Goal: Use online tool/utility: Utilize a website feature to perform a specific function

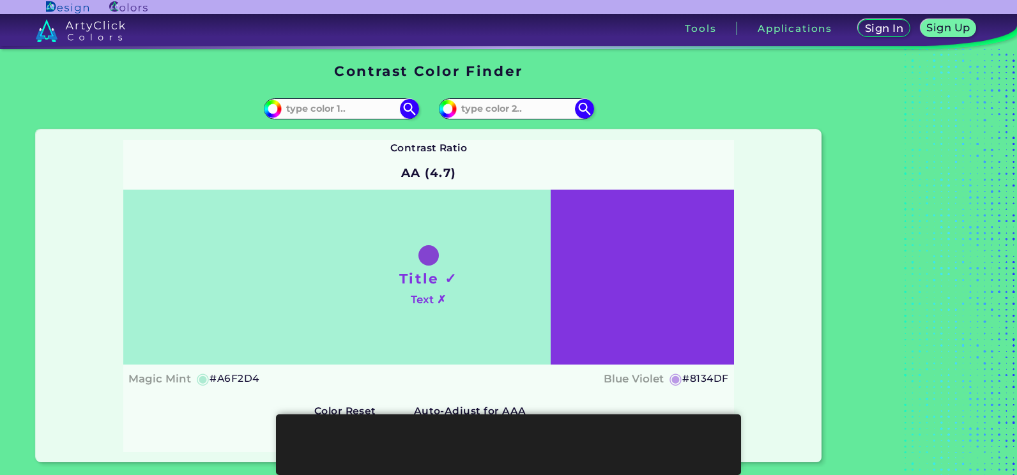
scroll to position [27, 0]
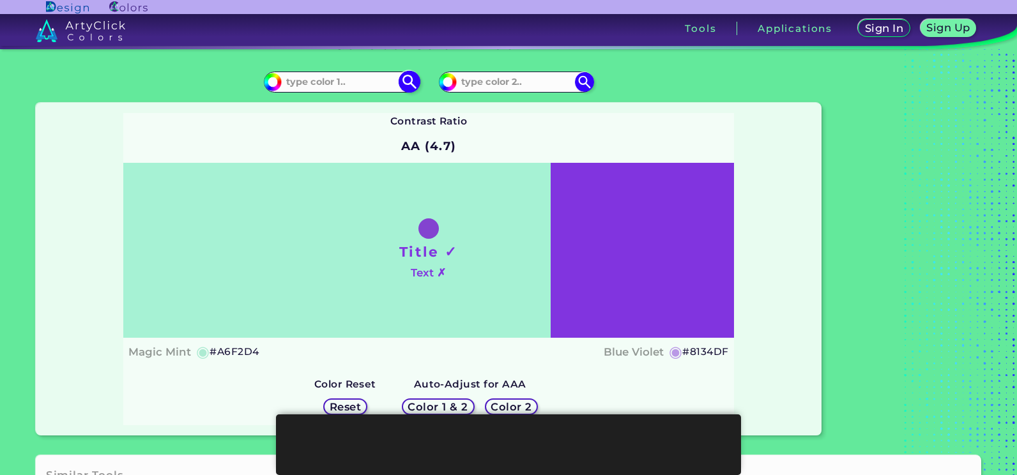
click at [369, 84] on input at bounding box center [341, 81] width 119 height 17
paste input "A78BFA"
type input "A78BFA"
click at [530, 82] on input at bounding box center [516, 81] width 119 height 17
paste input "F4EFE7"
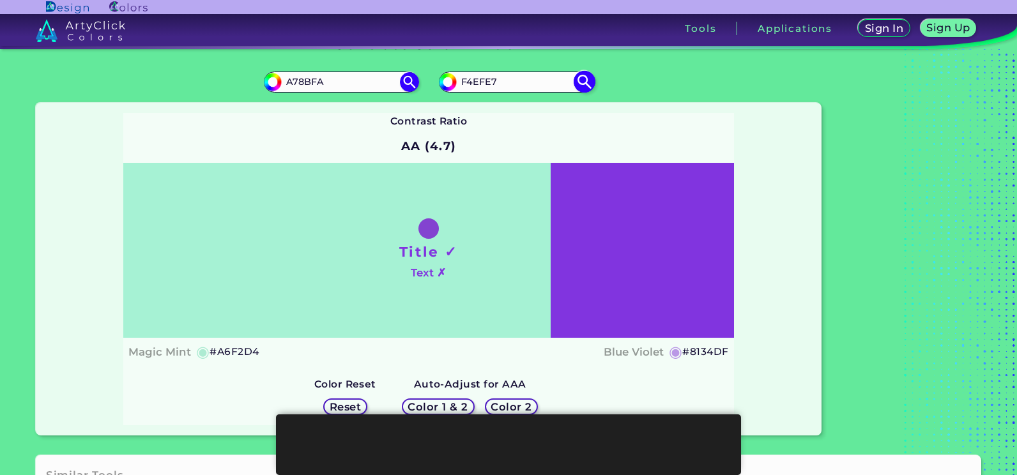
type input "F4EFE7"
click at [588, 91] on img at bounding box center [584, 82] width 22 height 22
click at [584, 83] on img at bounding box center [584, 82] width 22 height 22
click at [572, 82] on input "F4EFE7" at bounding box center [516, 81] width 119 height 17
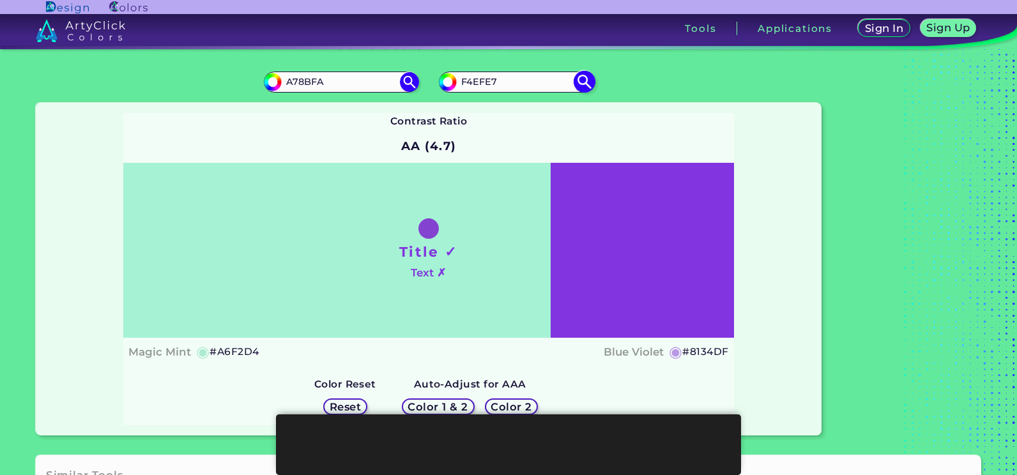
click at [503, 80] on input "F4EFE7" at bounding box center [516, 81] width 119 height 17
click at [584, 85] on img at bounding box center [584, 82] width 22 height 22
click at [278, 80] on input "#a6f2d4" at bounding box center [271, 80] width 16 height 16
type input "#1f2f26"
type input "#1F2F26"
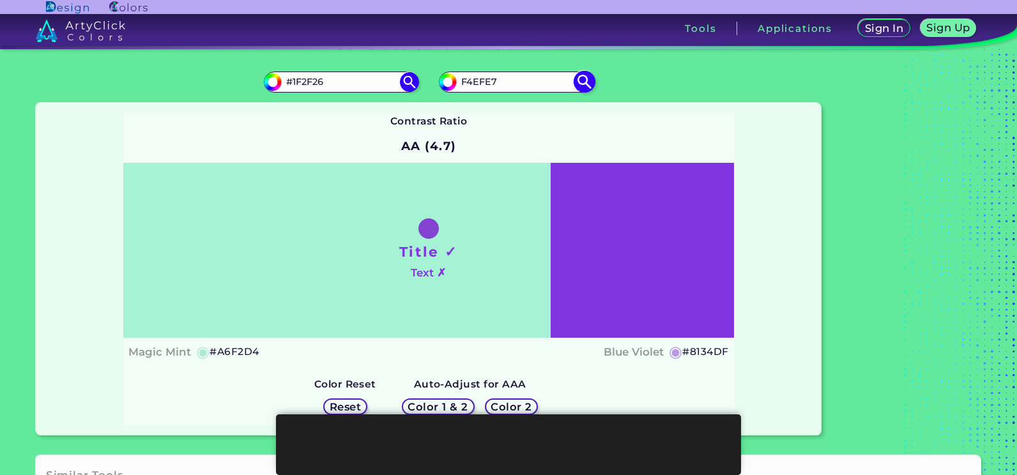
type input "#1f2f26"
click at [444, 75] on input "#8134df" at bounding box center [446, 80] width 16 height 16
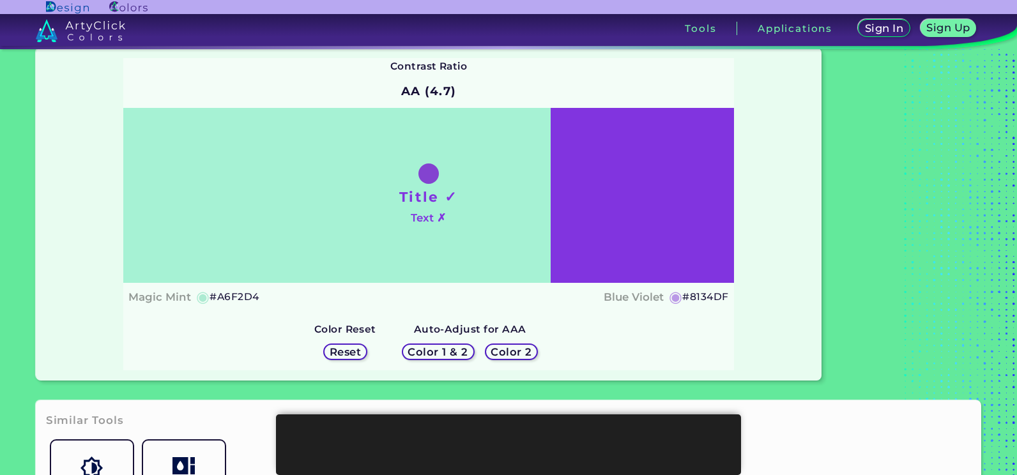
scroll to position [81, 0]
click at [437, 218] on h4 "Text ✗" at bounding box center [428, 218] width 35 height 19
click at [228, 298] on h5 "#A6F2D4" at bounding box center [233, 297] width 49 height 17
click at [228, 298] on h5 "#A6F2D4 copied" at bounding box center [233, 297] width 49 height 17
click at [228, 298] on h5 "#A6F2D4 copied copied" at bounding box center [233, 297] width 49 height 17
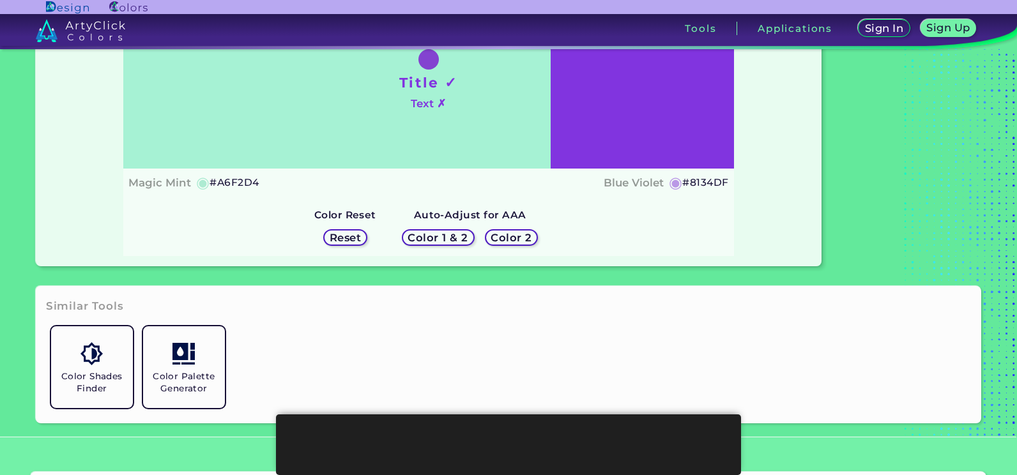
scroll to position [216, 0]
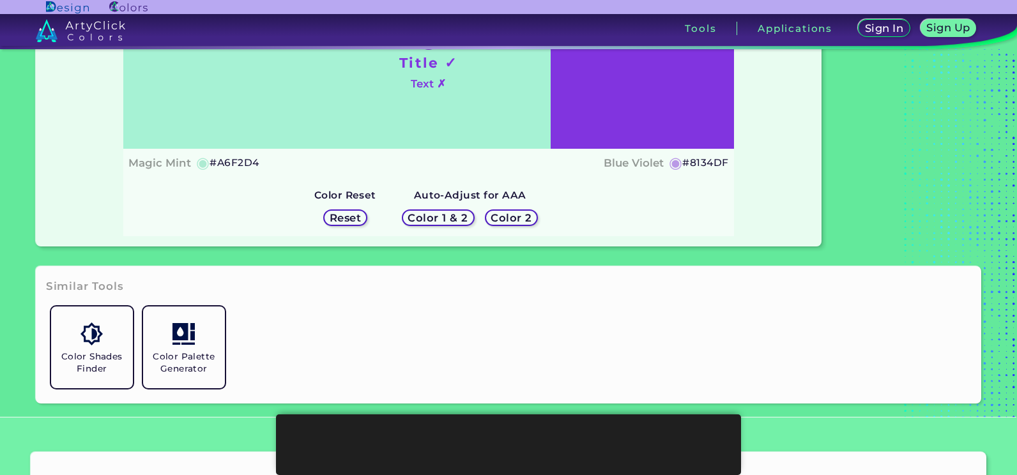
click at [442, 220] on h5 "Color 1 & 2" at bounding box center [438, 218] width 60 height 10
click at [513, 221] on h5 "Color 2" at bounding box center [511, 217] width 42 height 11
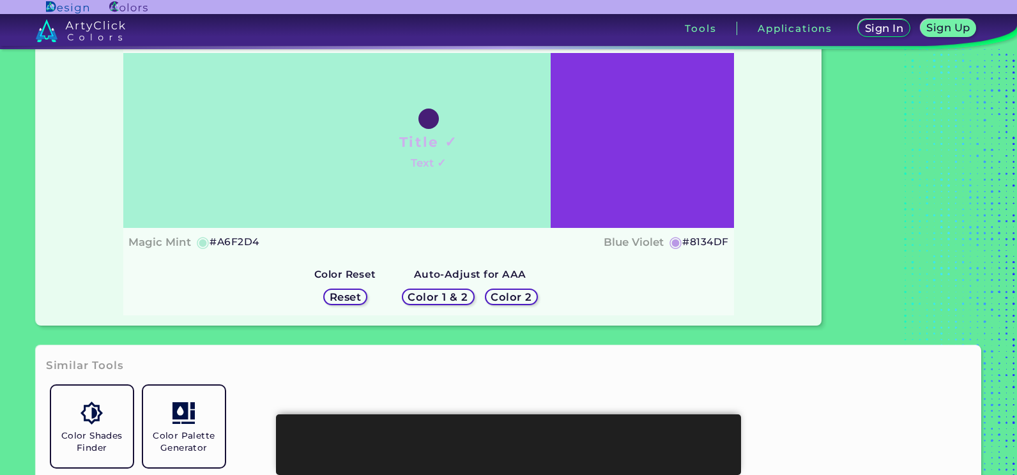
scroll to position [130, 0]
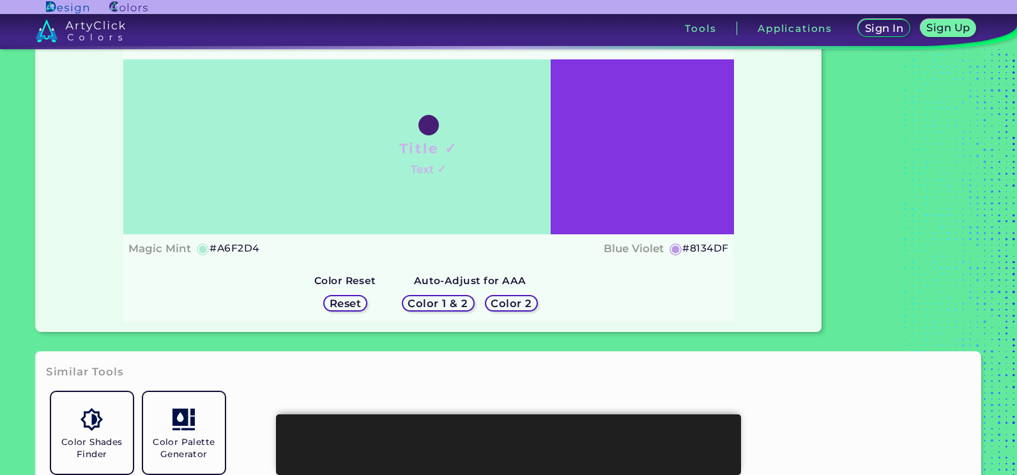
click at [623, 201] on div "Title ✓ Text ✓" at bounding box center [428, 146] width 610 height 175
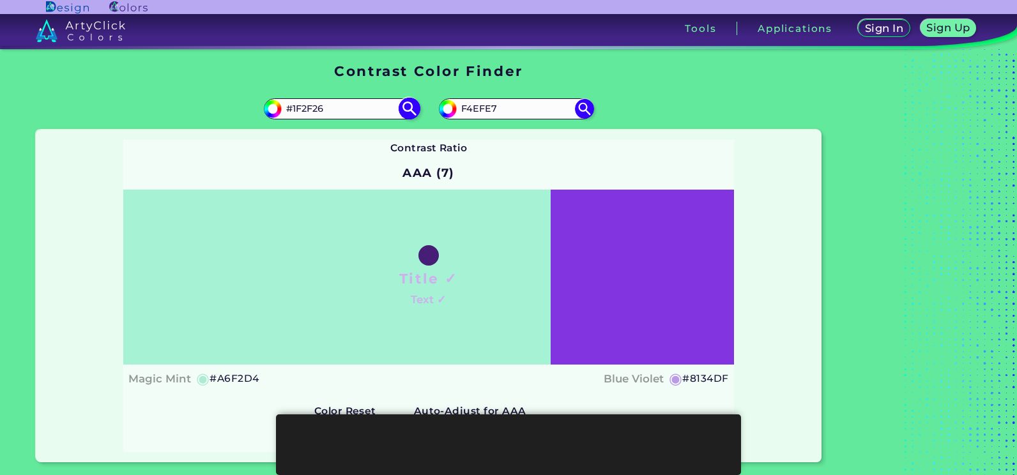
click at [414, 108] on img at bounding box center [409, 109] width 22 height 22
click at [351, 102] on input "#1F2F26" at bounding box center [341, 108] width 119 height 17
click at [468, 108] on input "F4EFE7" at bounding box center [516, 108] width 119 height 17
type input "#F4EFE7"
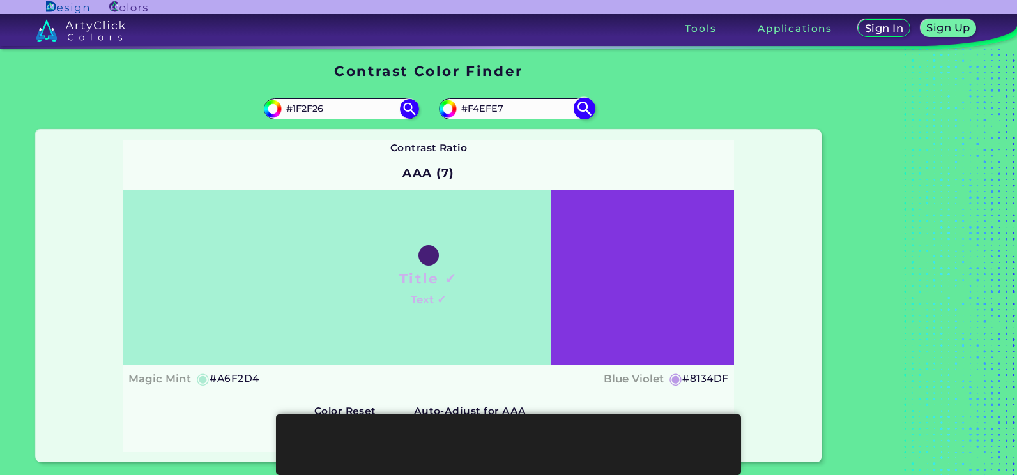
click at [575, 107] on img at bounding box center [584, 109] width 22 height 22
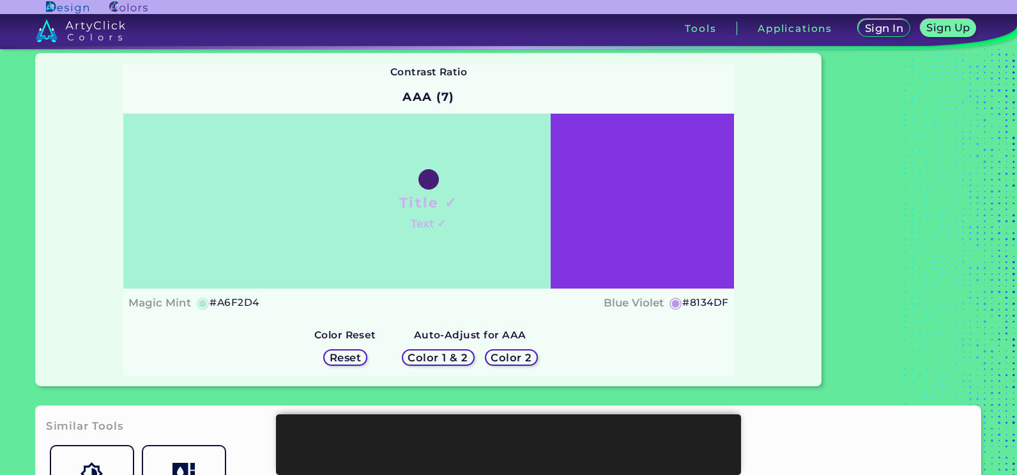
scroll to position [77, 0]
